Goal: Check status

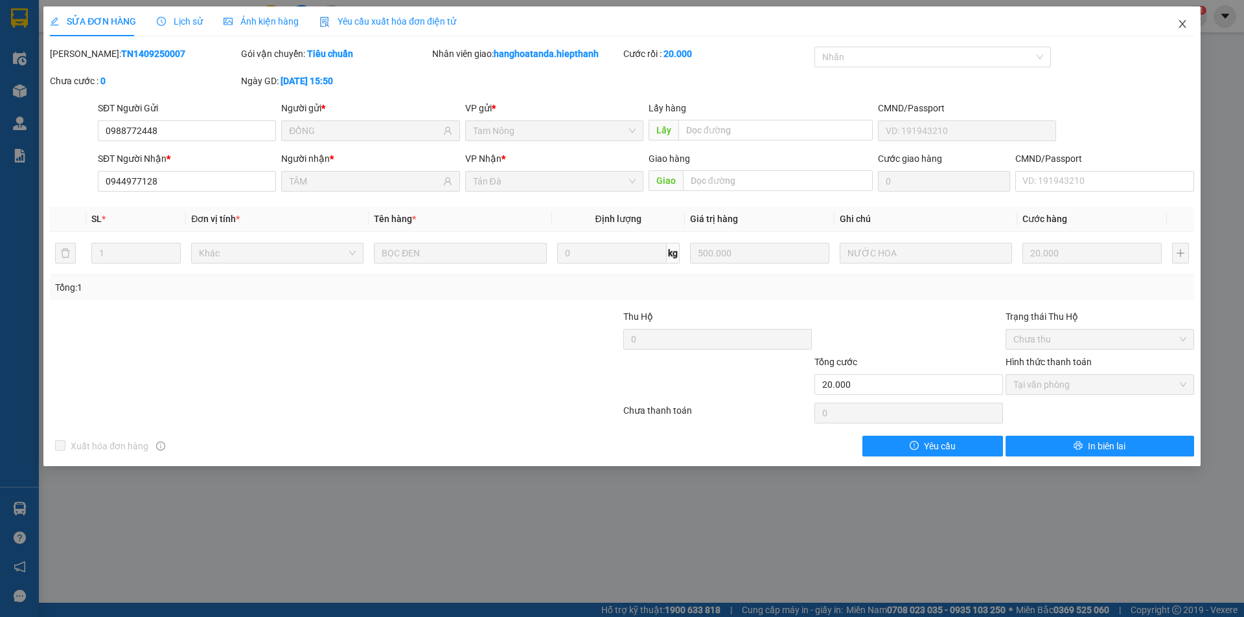
click at [1181, 25] on icon "close" at bounding box center [1182, 24] width 10 height 10
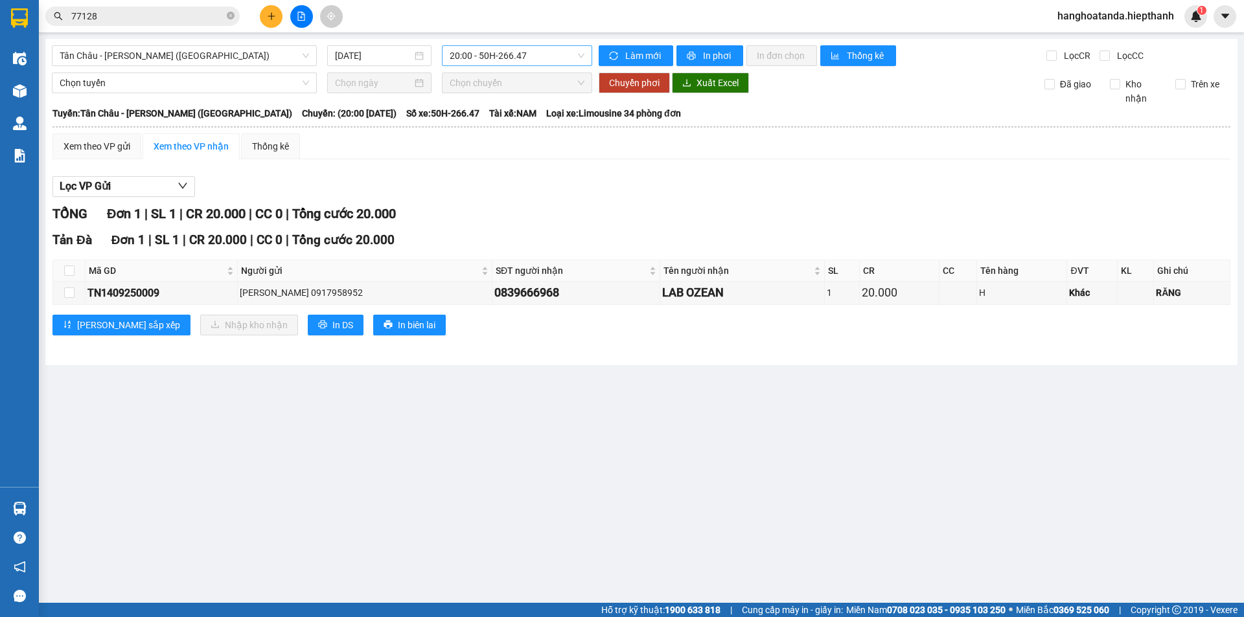
click at [582, 56] on span "20:00 - 50H-266.47" at bounding box center [517, 55] width 135 height 19
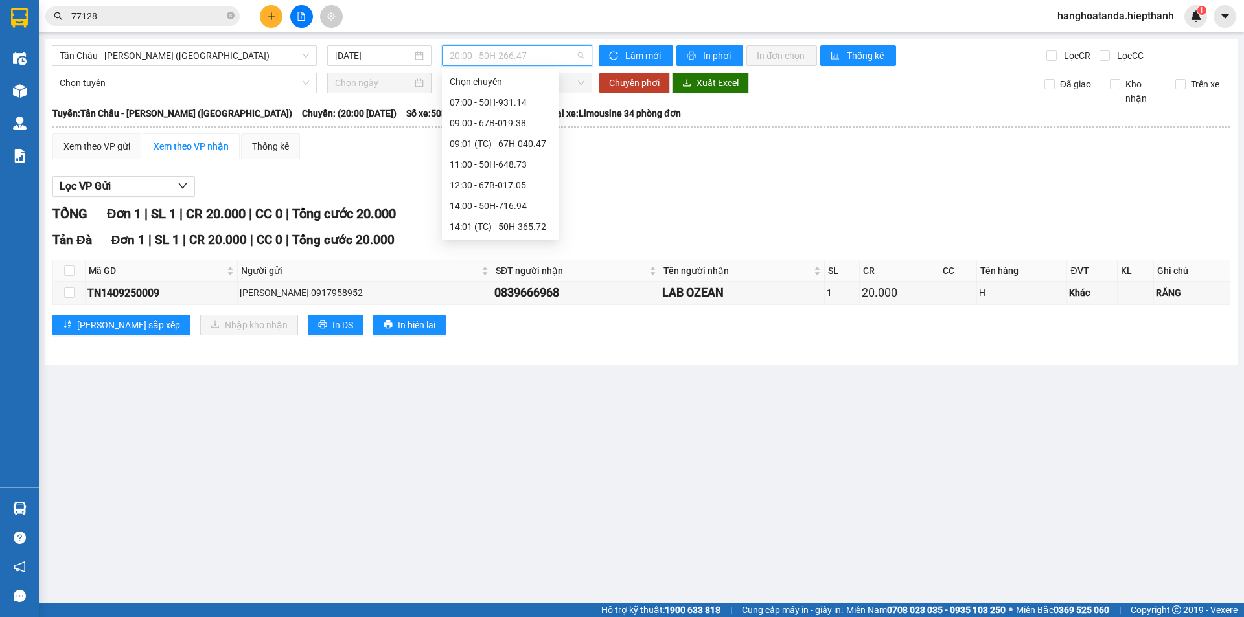
scroll to position [41, 0]
click at [493, 141] on div "12:30 - 67B-017.05" at bounding box center [500, 144] width 101 height 14
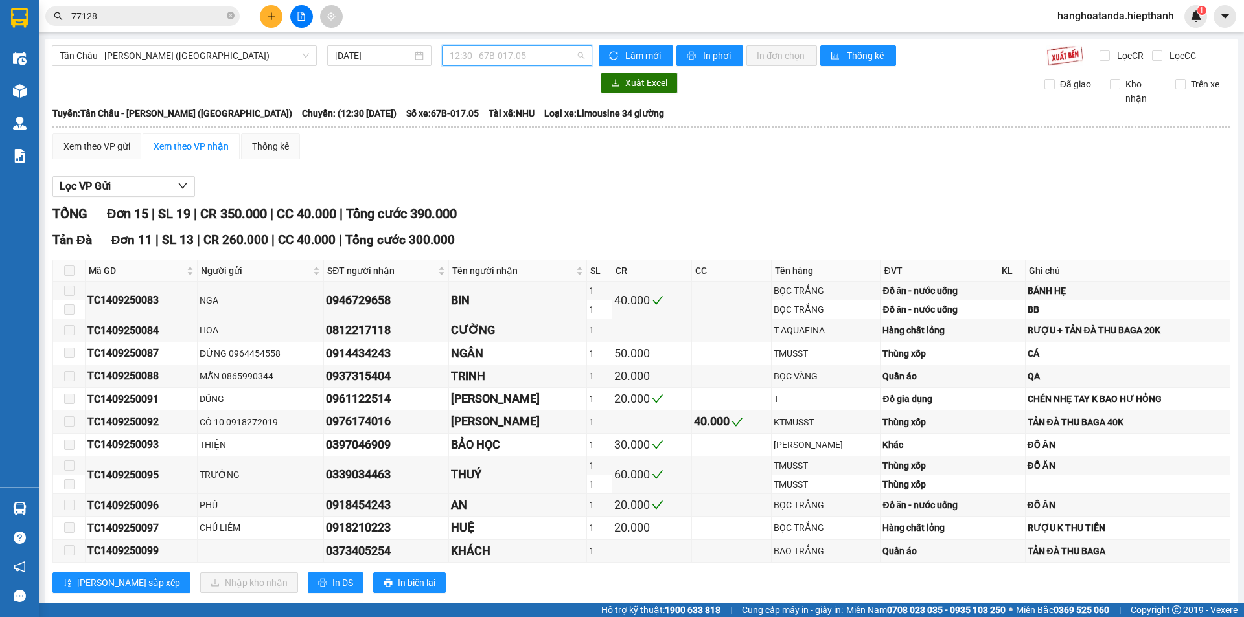
click at [575, 56] on span "12:30 - 67B-017.05" at bounding box center [517, 55] width 135 height 19
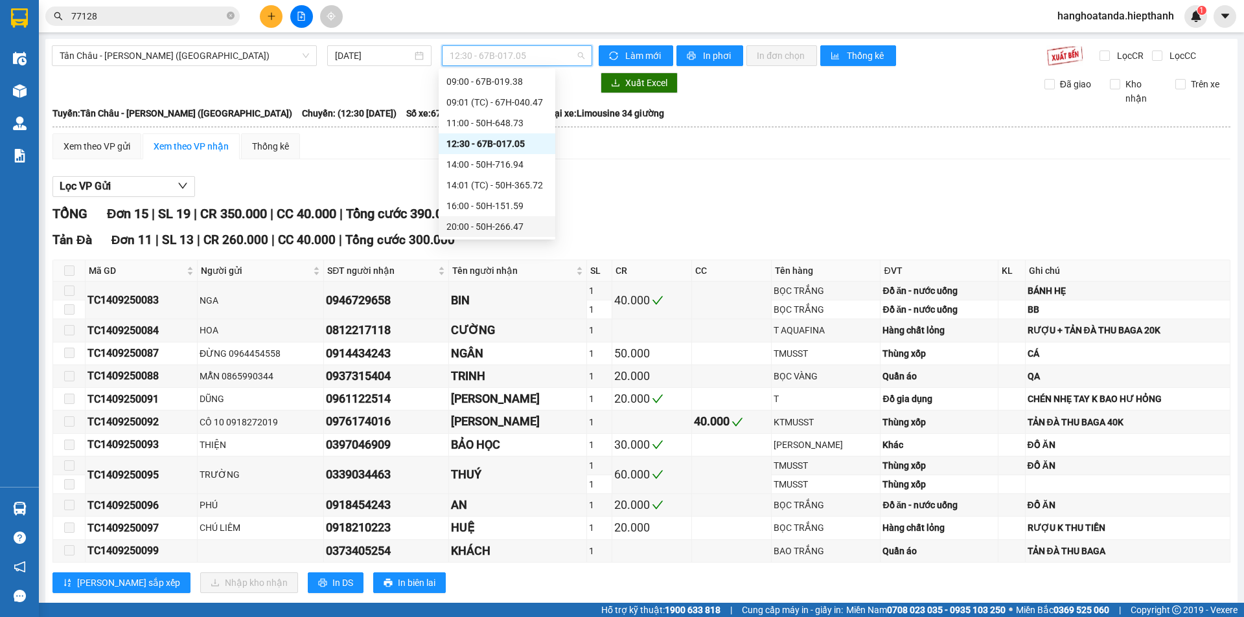
click at [490, 223] on div "20:00 - 50H-266.47" at bounding box center [496, 227] width 101 height 14
